Goal: Navigation & Orientation: Find specific page/section

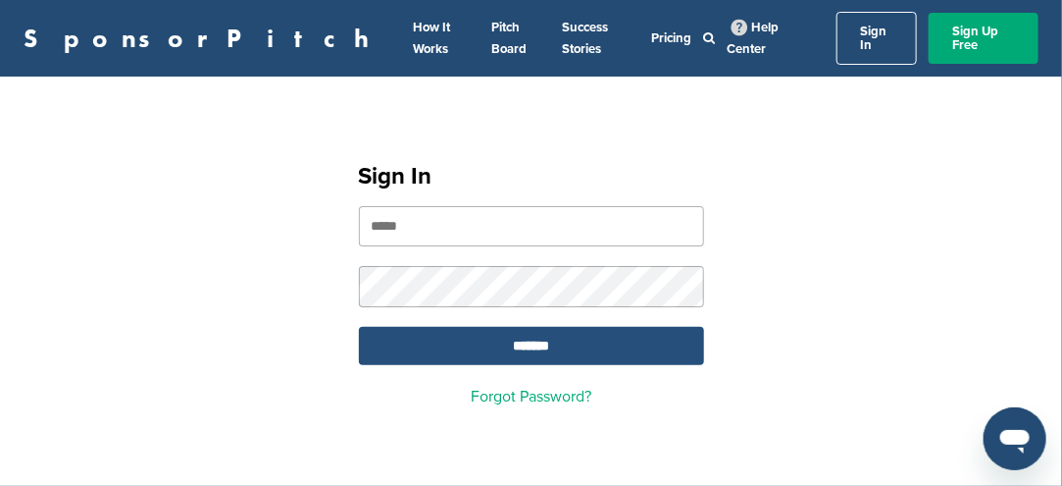
type input "**********"
click at [545, 341] on input "*******" at bounding box center [531, 346] width 345 height 38
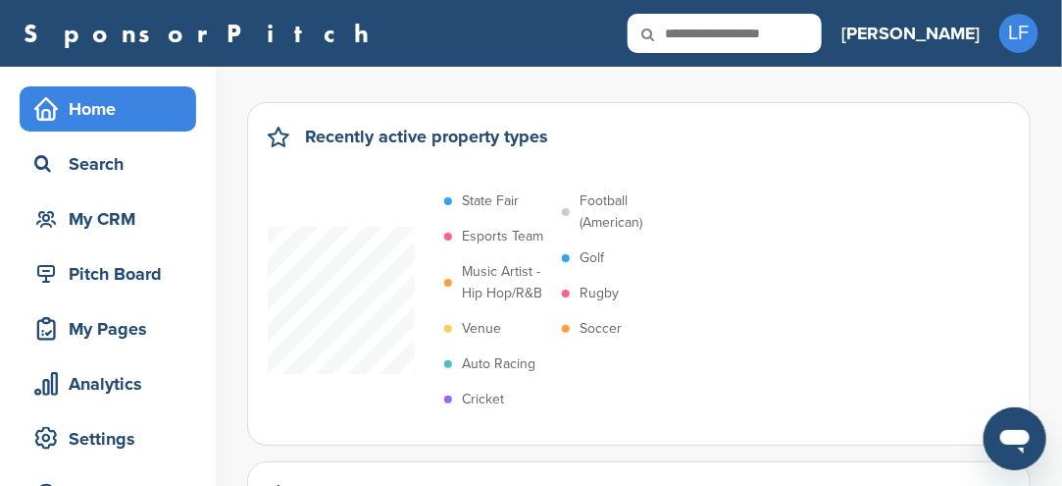
click at [592, 325] on p "Soccer" at bounding box center [601, 329] width 42 height 22
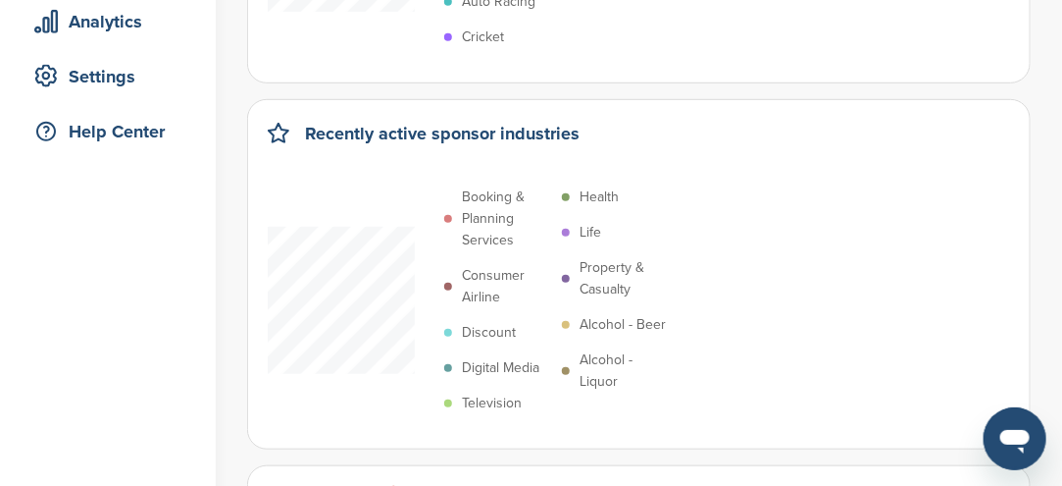
scroll to position [392, 0]
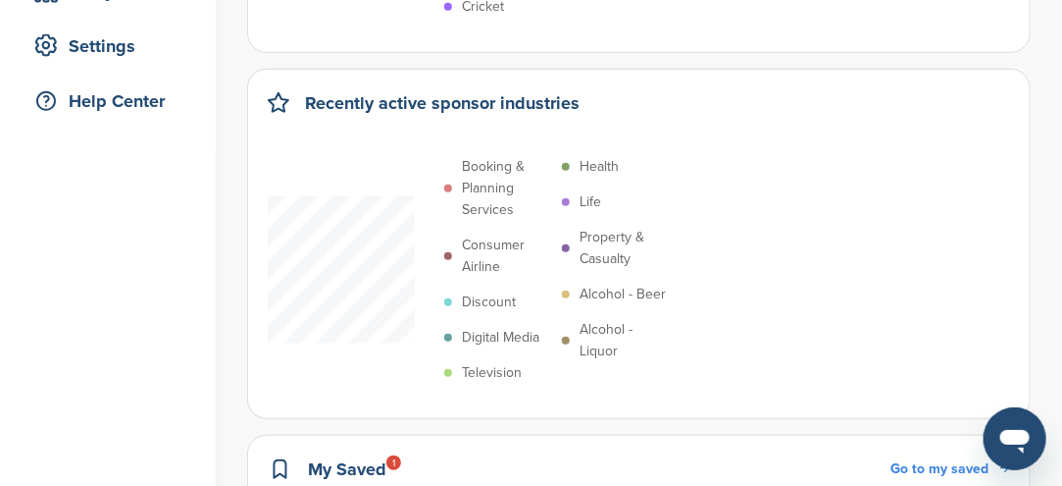
click at [506, 331] on p "Digital Media" at bounding box center [500, 338] width 77 height 22
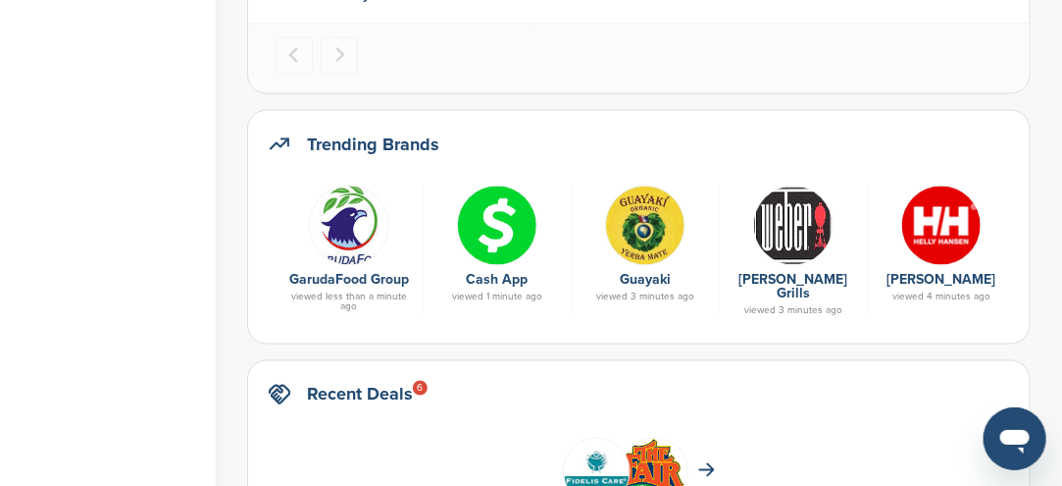
scroll to position [981, 0]
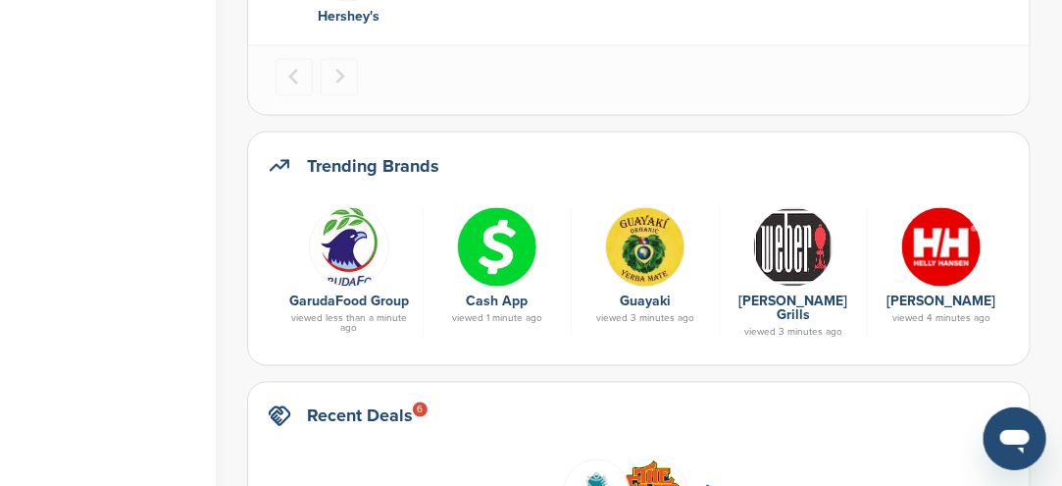
click at [931, 268] on img at bounding box center [941, 247] width 80 height 80
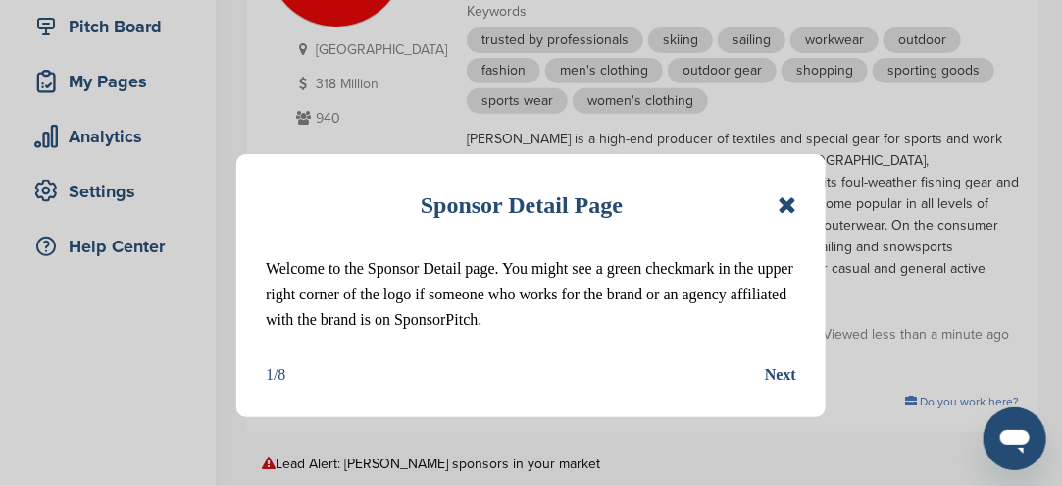
scroll to position [196, 0]
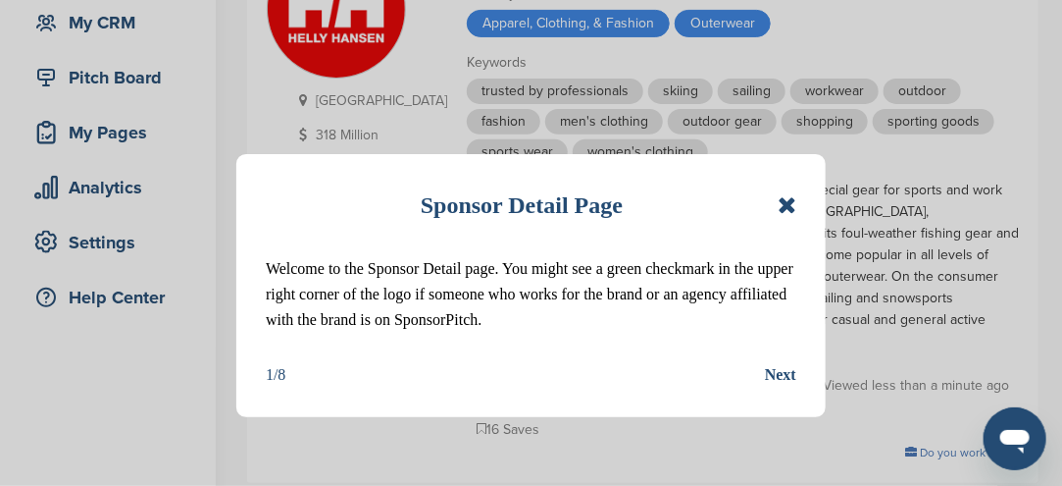
click at [796, 208] on icon at bounding box center [787, 205] width 19 height 24
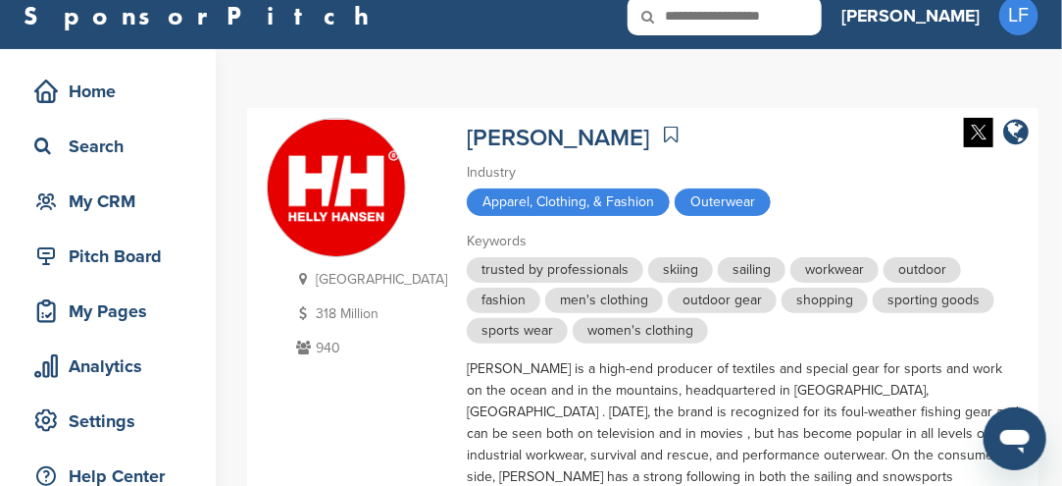
scroll to position [0, 0]
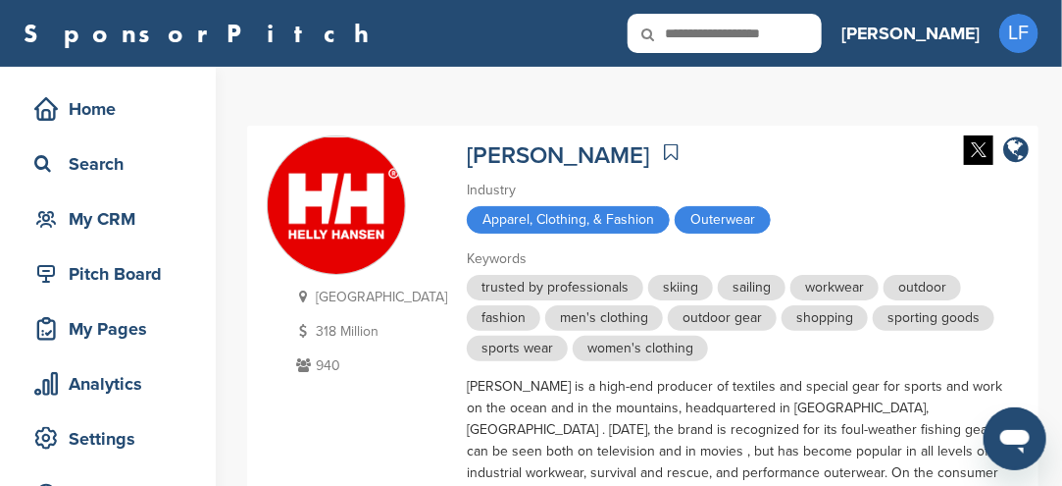
click at [694, 32] on icon at bounding box center [661, 34] width 67 height 41
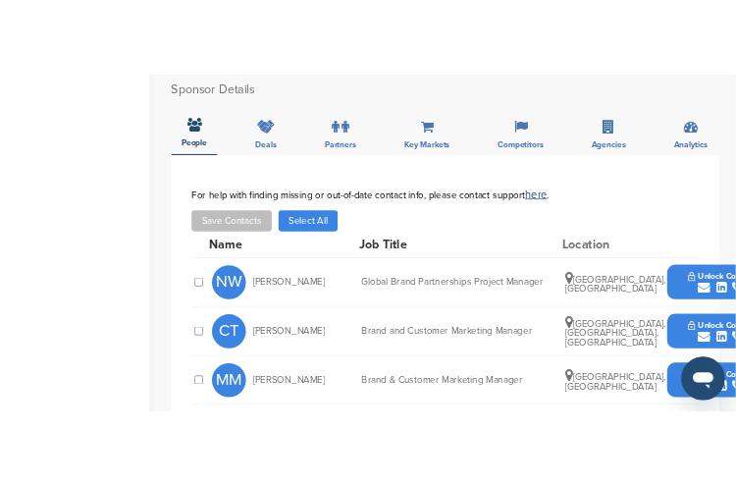
scroll to position [785, 0]
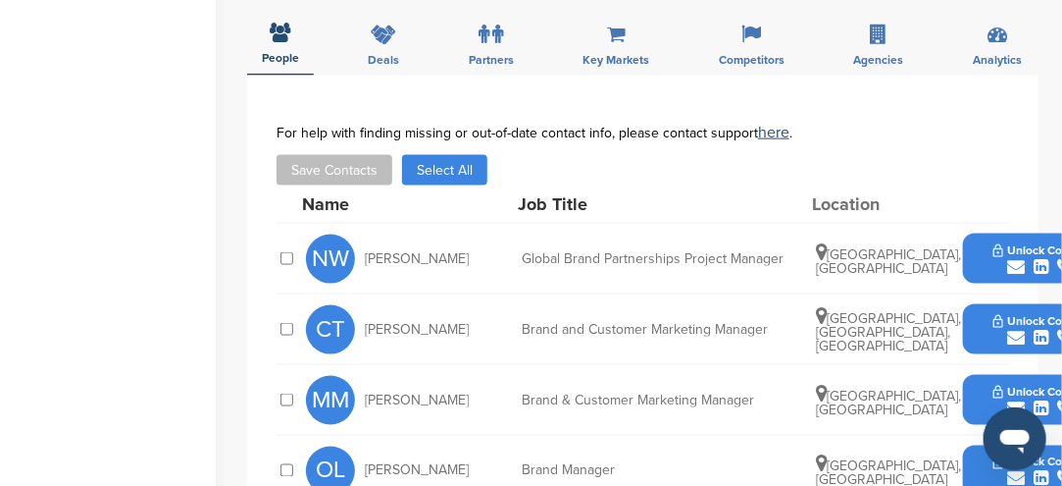
click at [1006, 329] on div "submit" at bounding box center [1042, 338] width 97 height 19
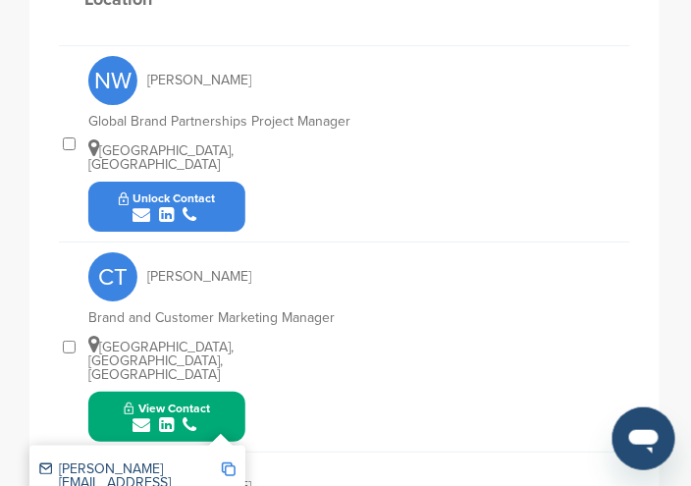
scroll to position [1132, 0]
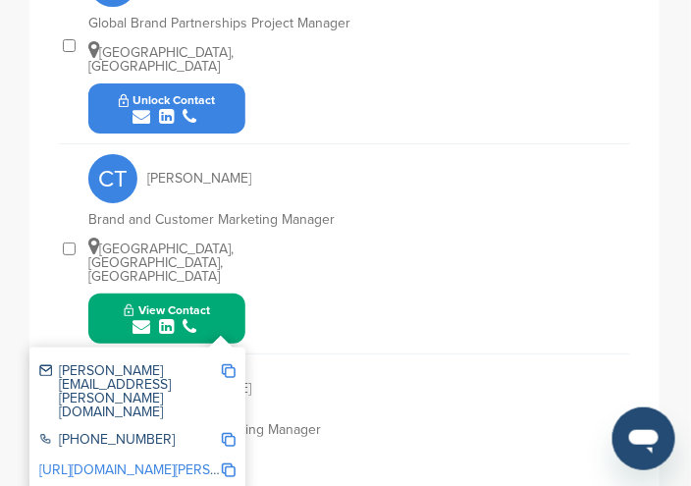
click at [149, 318] on icon "submit" at bounding box center [141, 327] width 18 height 18
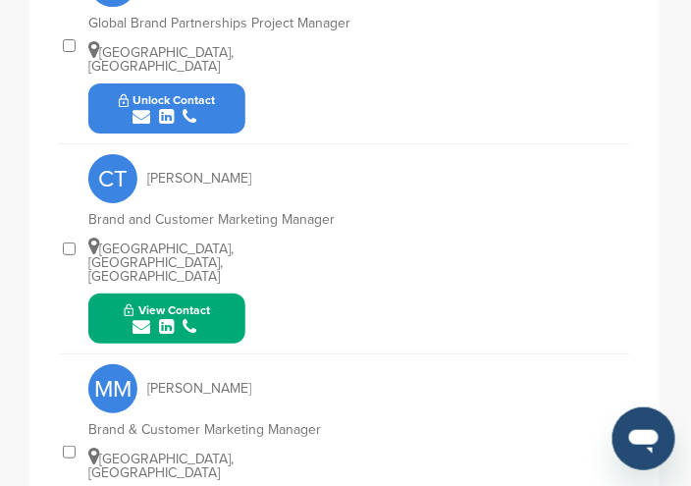
click at [149, 318] on icon "submit" at bounding box center [141, 327] width 18 height 18
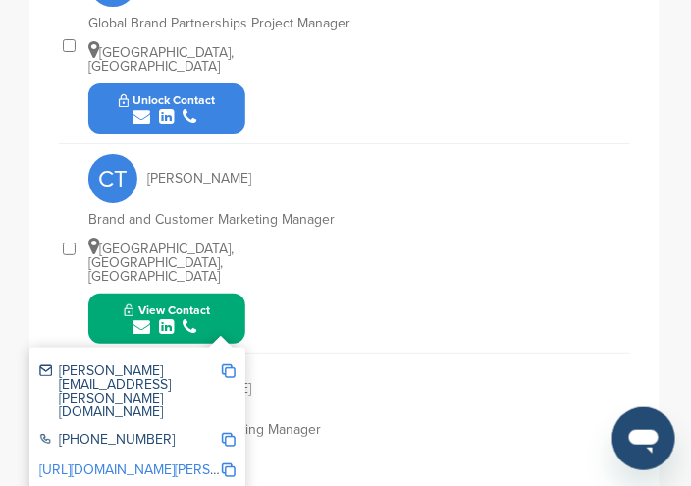
click at [231, 364] on img at bounding box center [229, 371] width 14 height 14
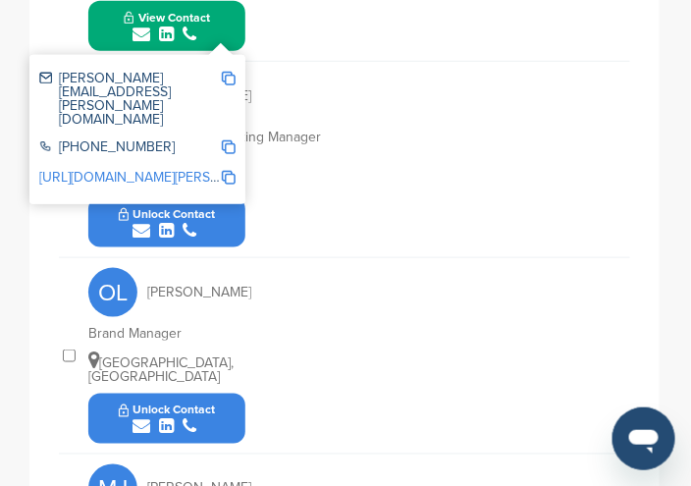
scroll to position [1426, 0]
